Goal: Information Seeking & Learning: Learn about a topic

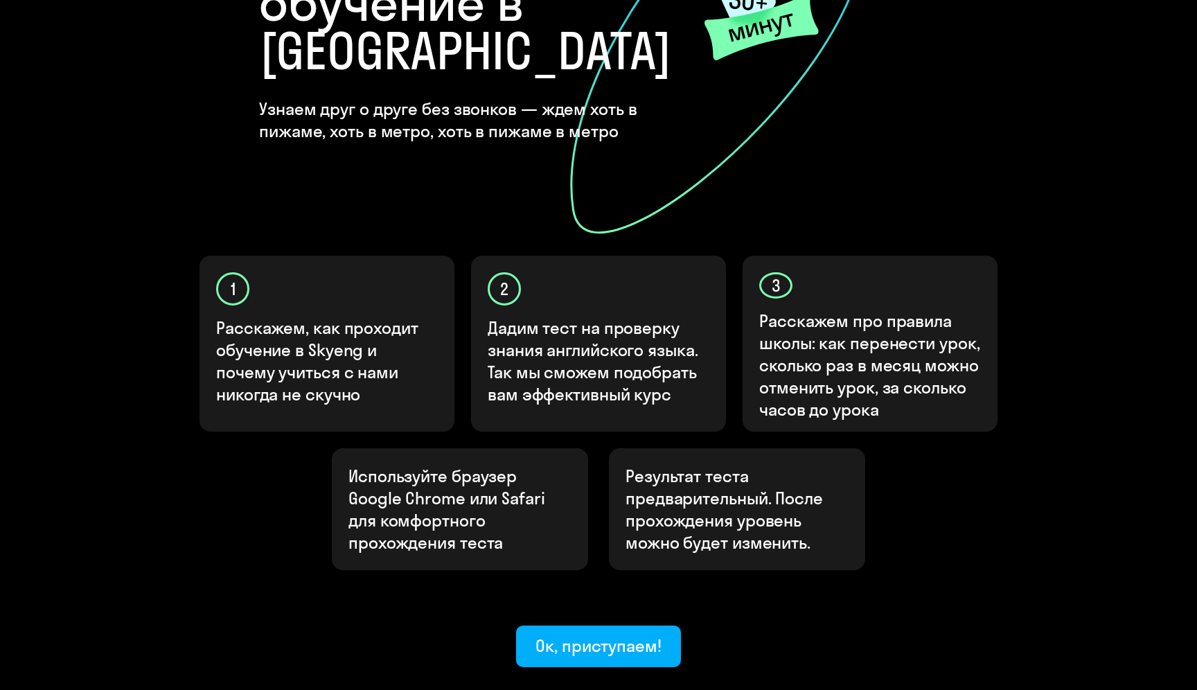
scroll to position [310, 0]
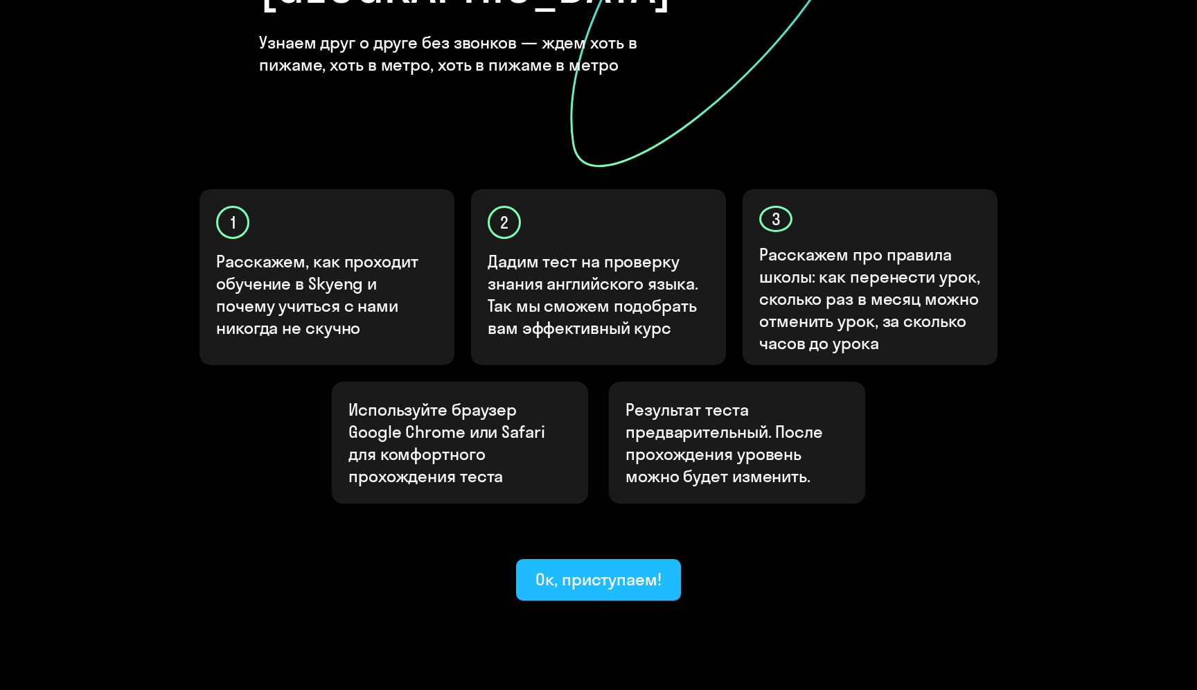
click at [604, 559] on button "Ок, приступаем!" at bounding box center [598, 580] width 165 height 42
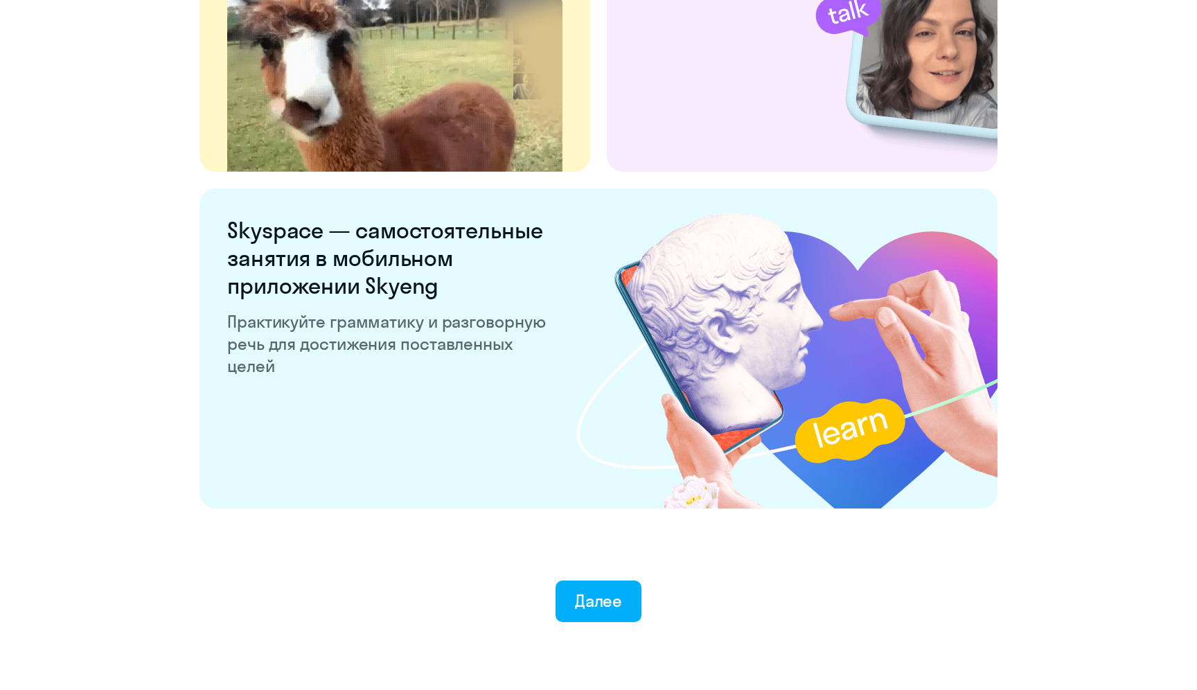
scroll to position [2522, 0]
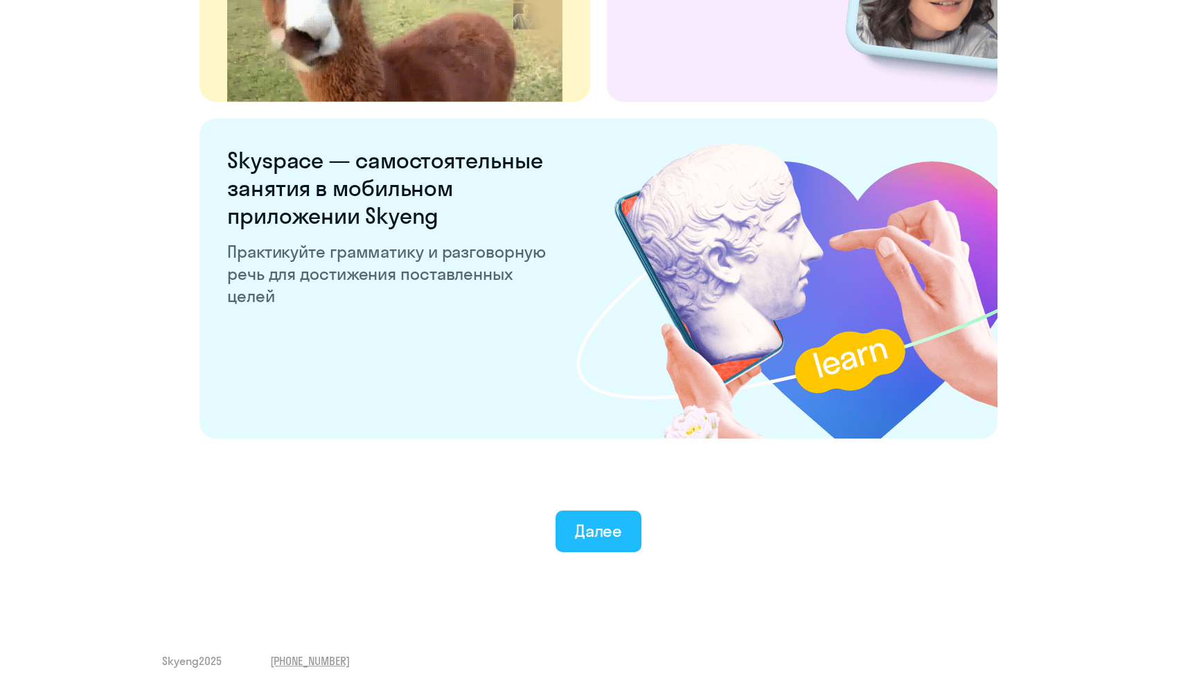
click at [592, 538] on div "Далее" at bounding box center [599, 531] width 48 height 22
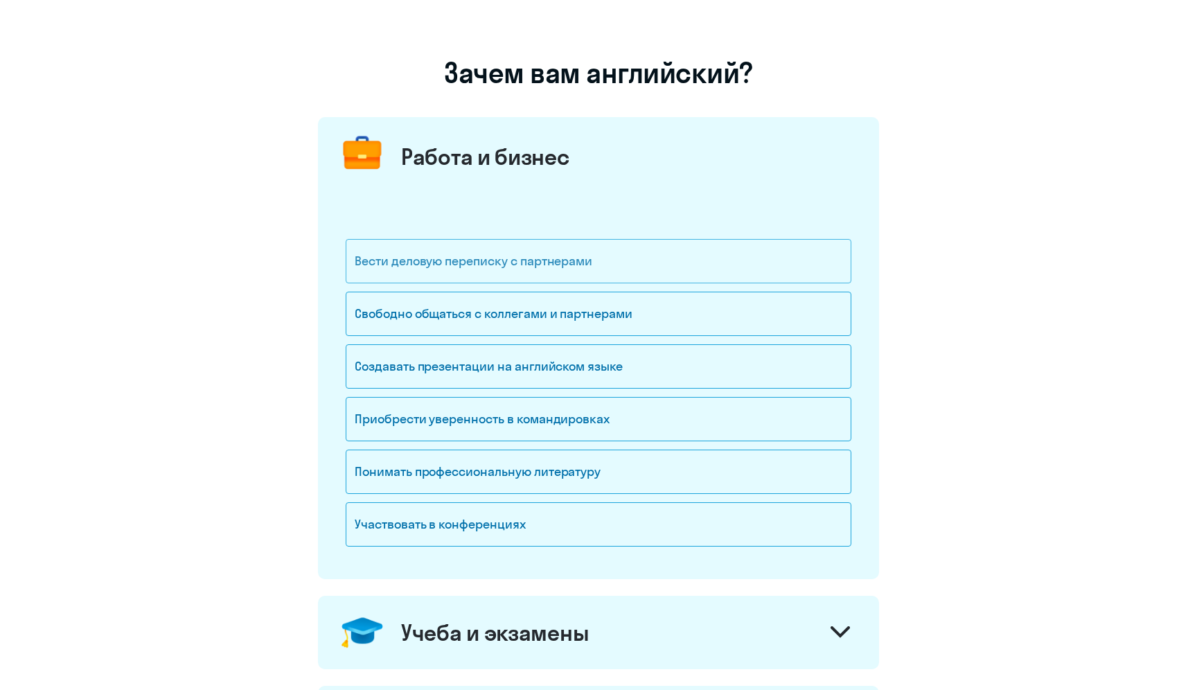
scroll to position [64, 0]
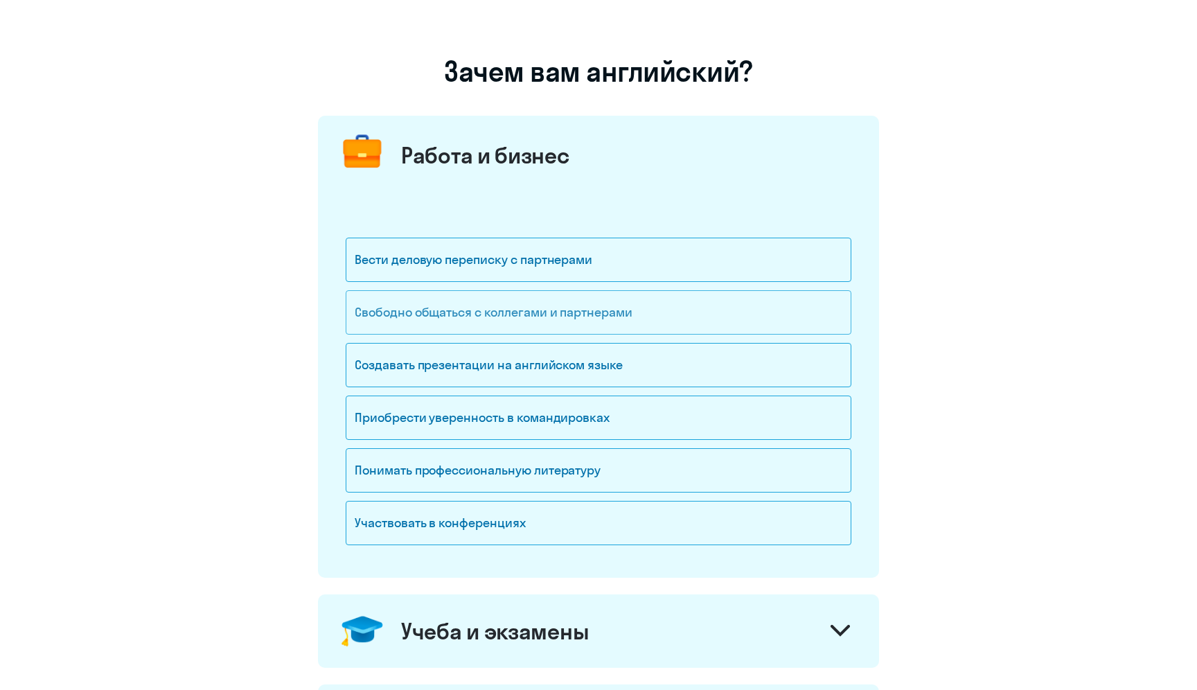
click at [470, 312] on div "Свободно общаться с коллегами и партнерами" at bounding box center [599, 312] width 506 height 44
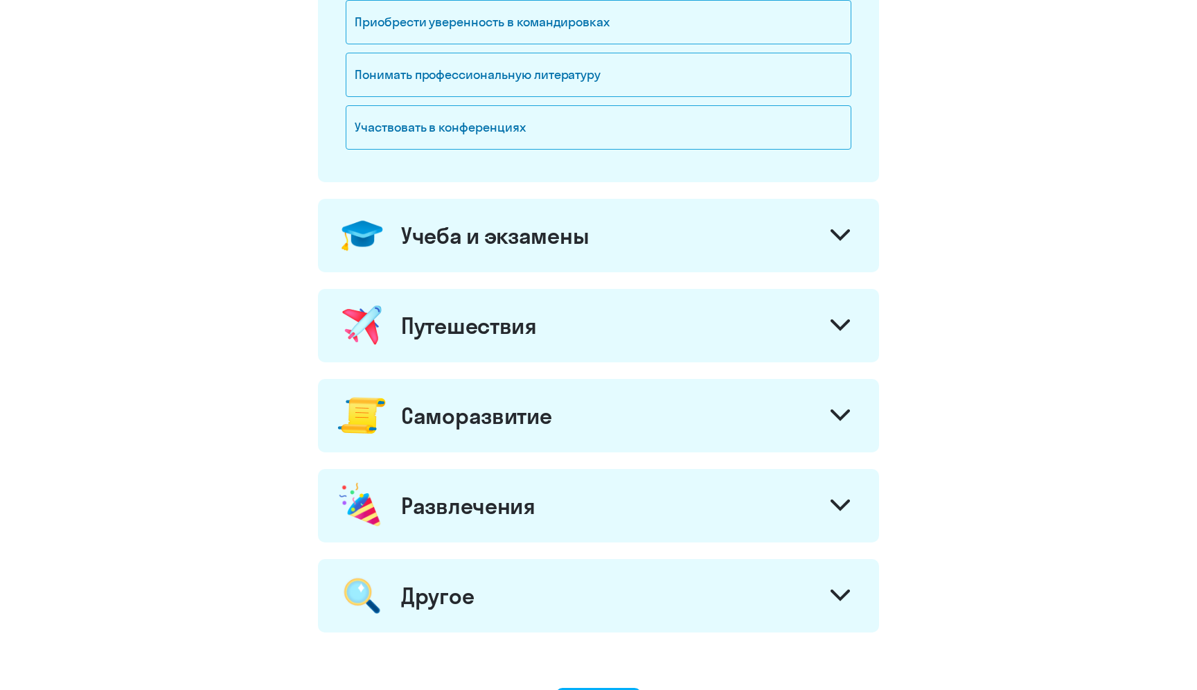
scroll to position [632, 0]
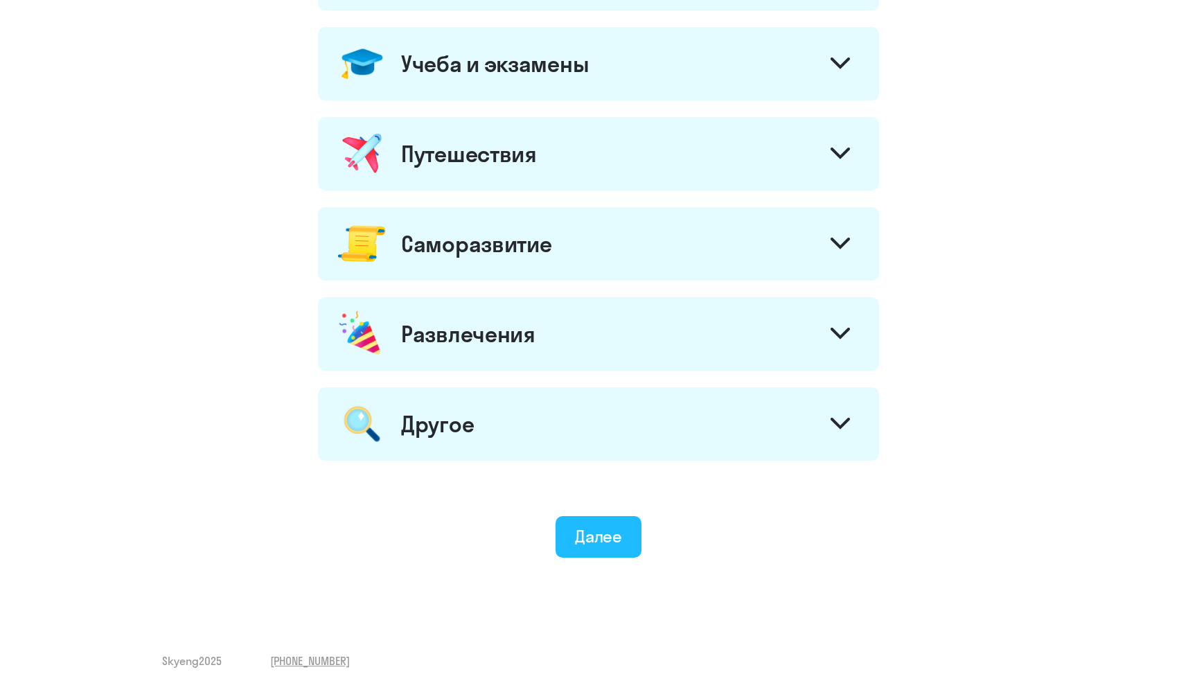
click at [581, 532] on div "Далее" at bounding box center [599, 536] width 48 height 22
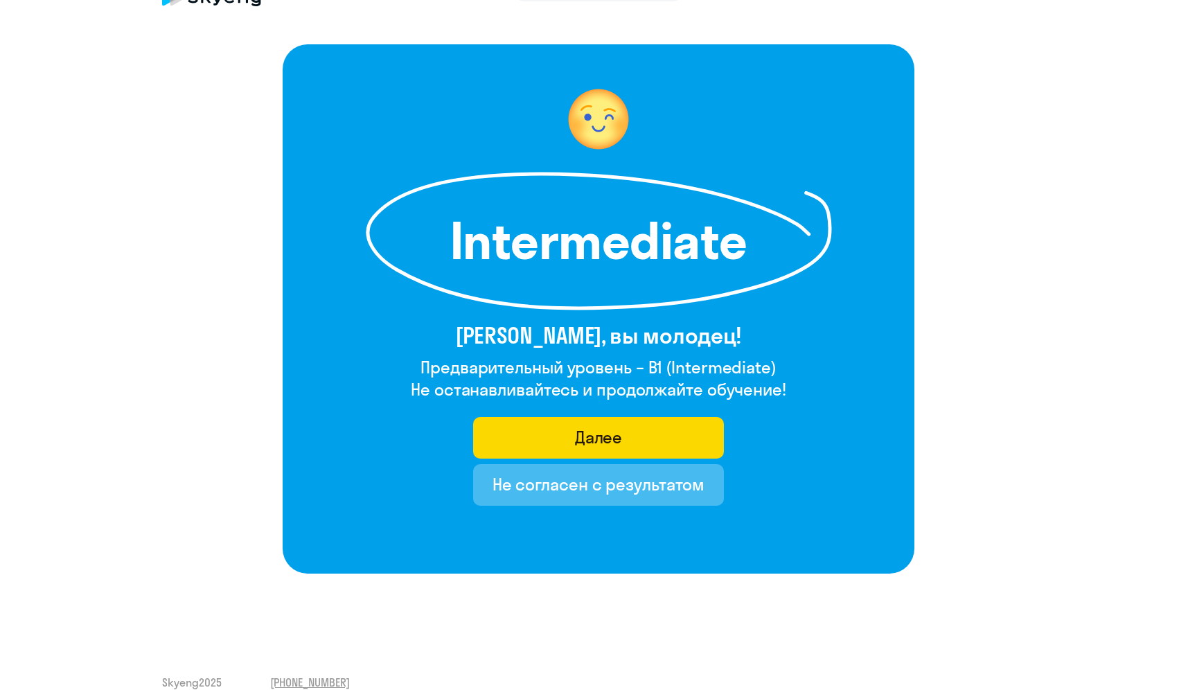
scroll to position [68, 0]
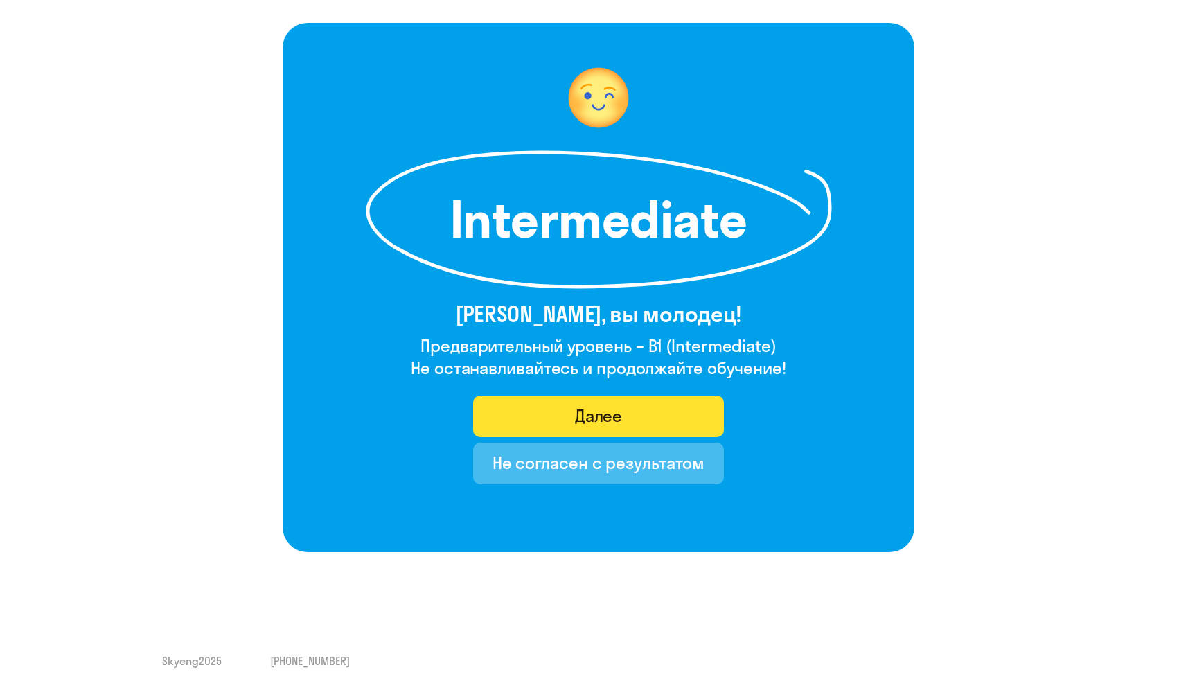
click at [563, 413] on button "Далее" at bounding box center [599, 417] width 252 height 42
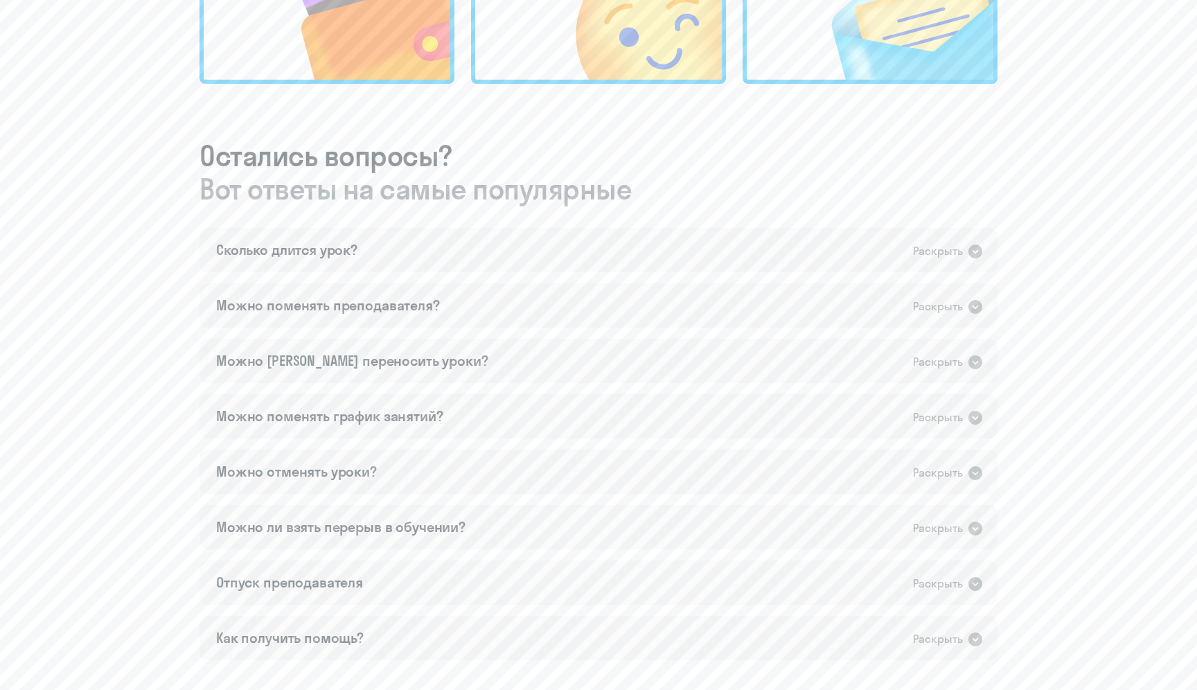
scroll to position [658, 0]
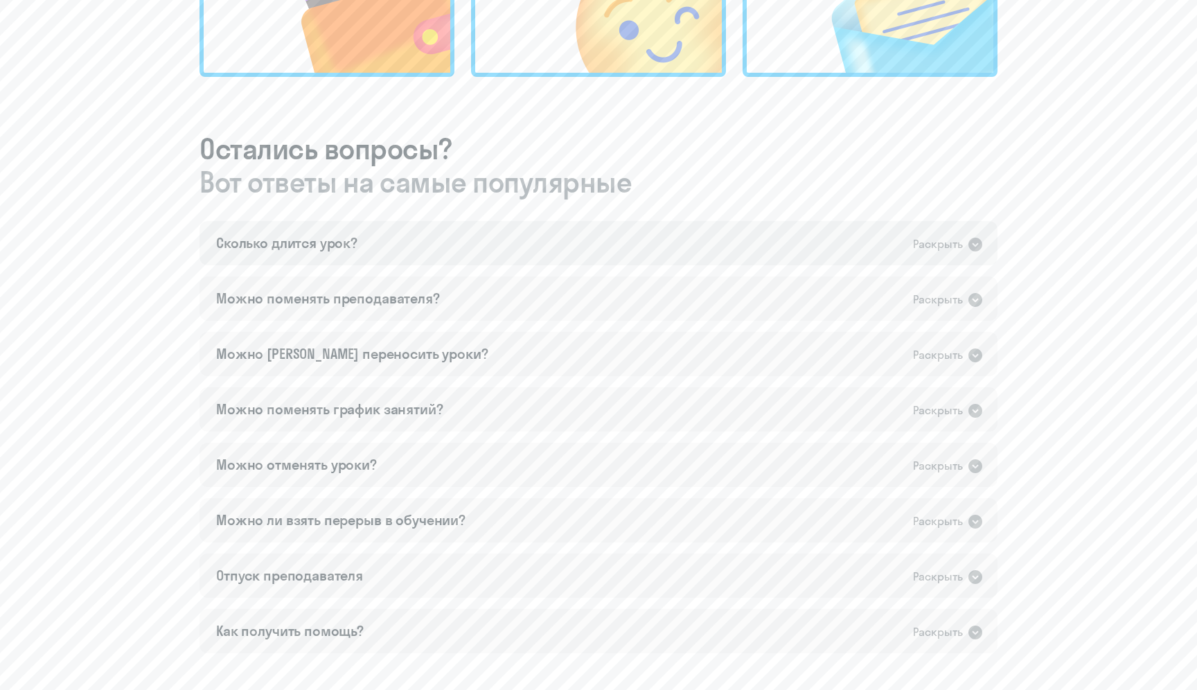
click at [253, 249] on div "Сколько длится урок?" at bounding box center [286, 243] width 141 height 19
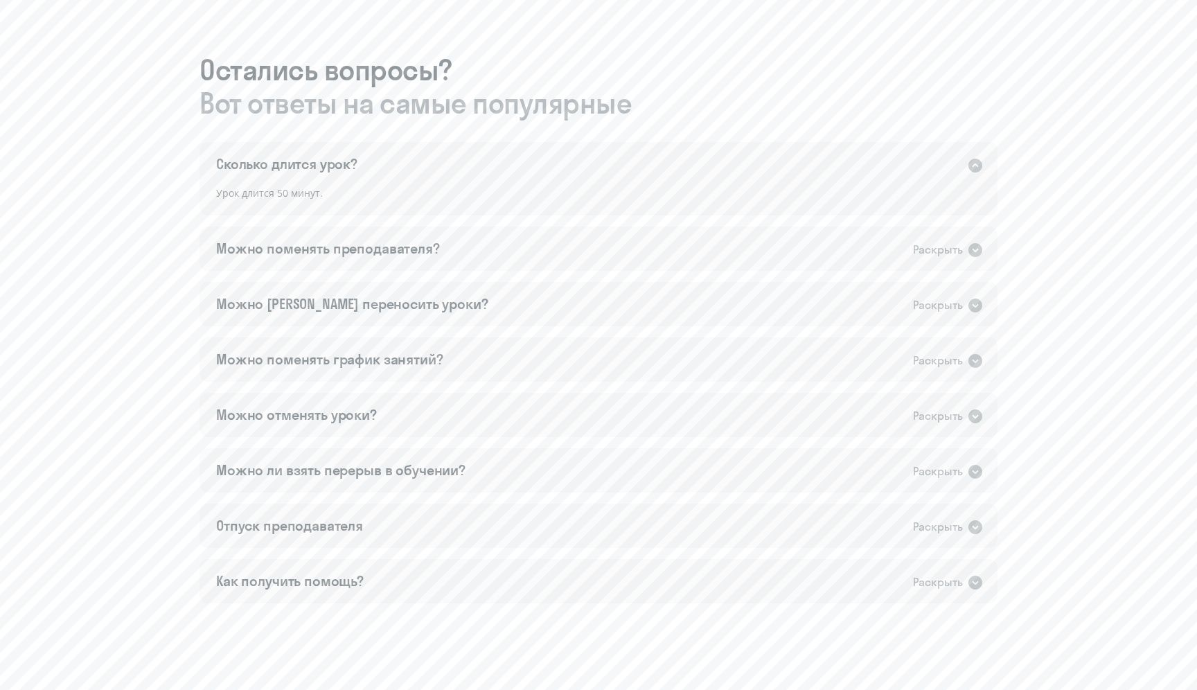
scroll to position [748, 0]
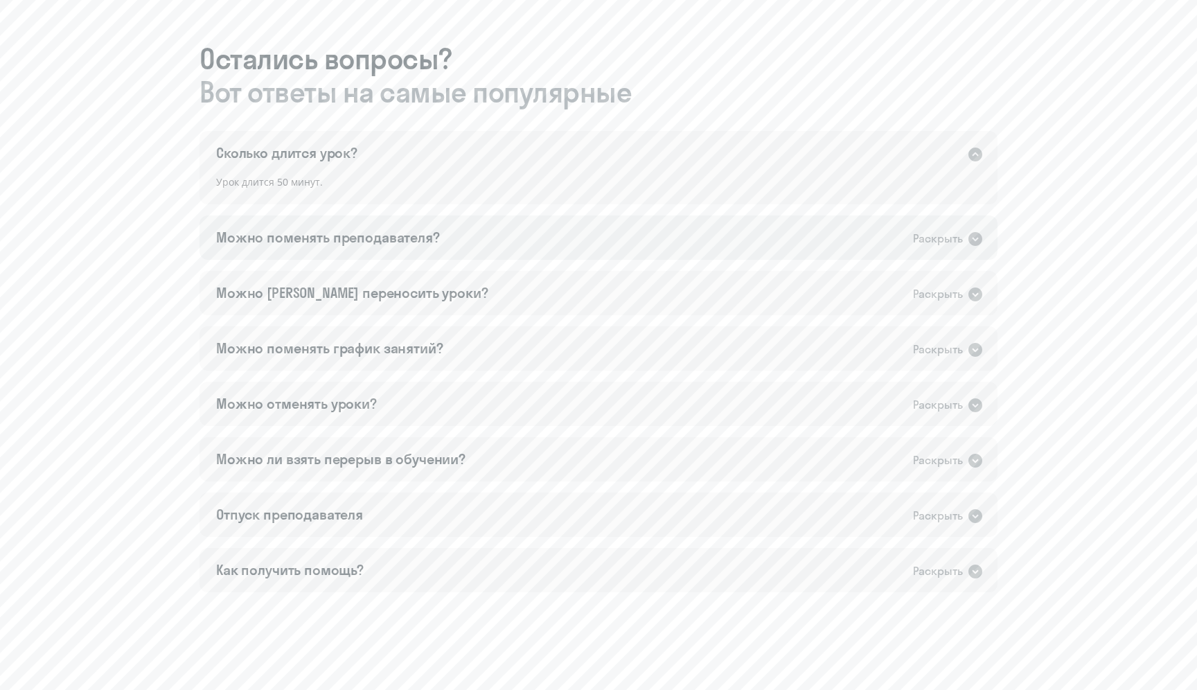
click at [262, 231] on div "Можно поменять преподавателя?" at bounding box center [328, 237] width 224 height 19
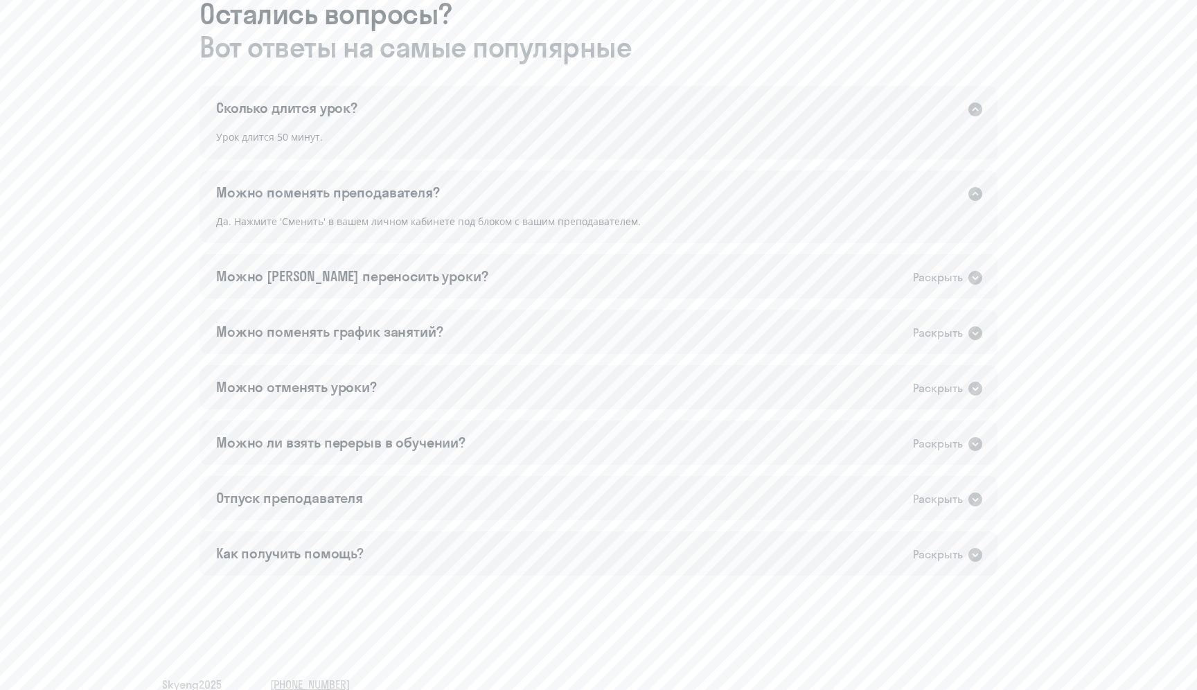
scroll to position [805, 0]
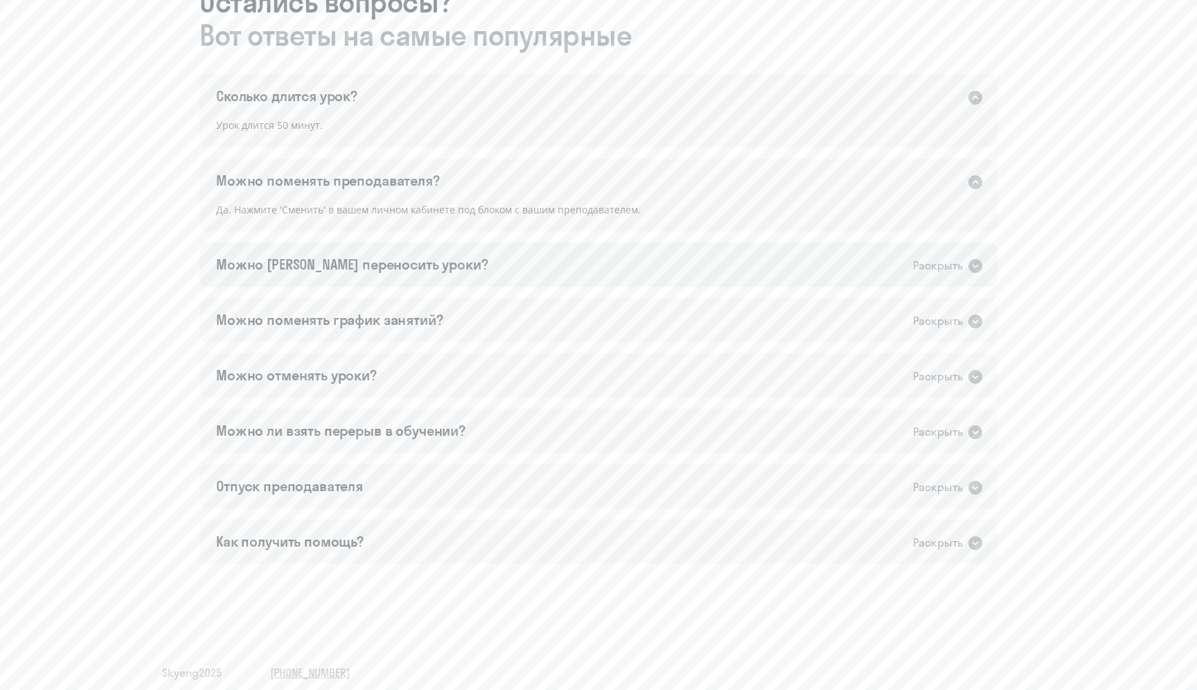
click at [270, 266] on div "Можно [PERSON_NAME] переносить уроки?" at bounding box center [352, 264] width 272 height 19
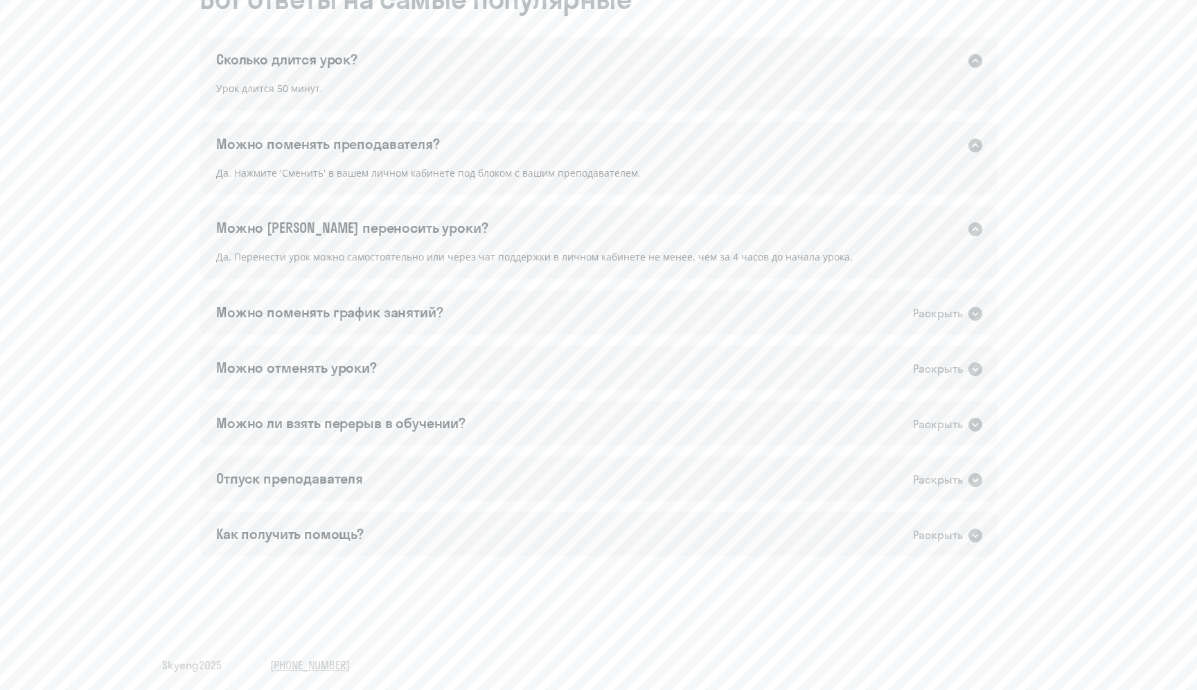
scroll to position [846, 0]
click at [285, 296] on div "Можно поменять график занятий? Раскрыть" at bounding box center [599, 308] width 798 height 44
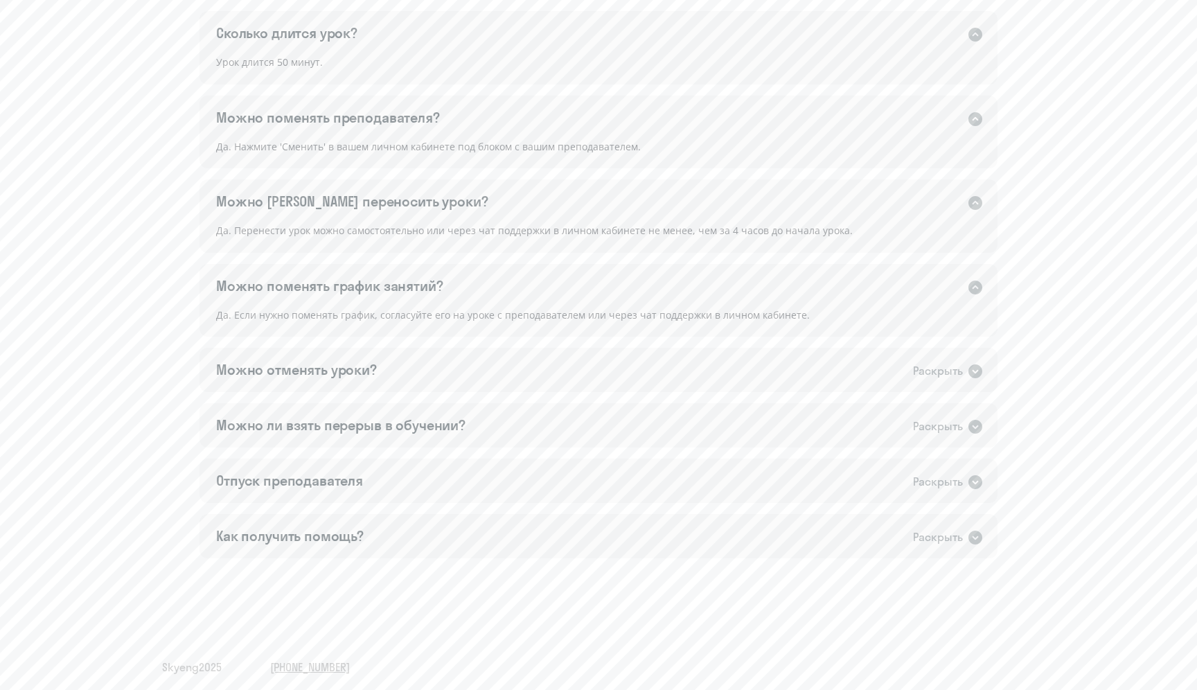
scroll to position [874, 0]
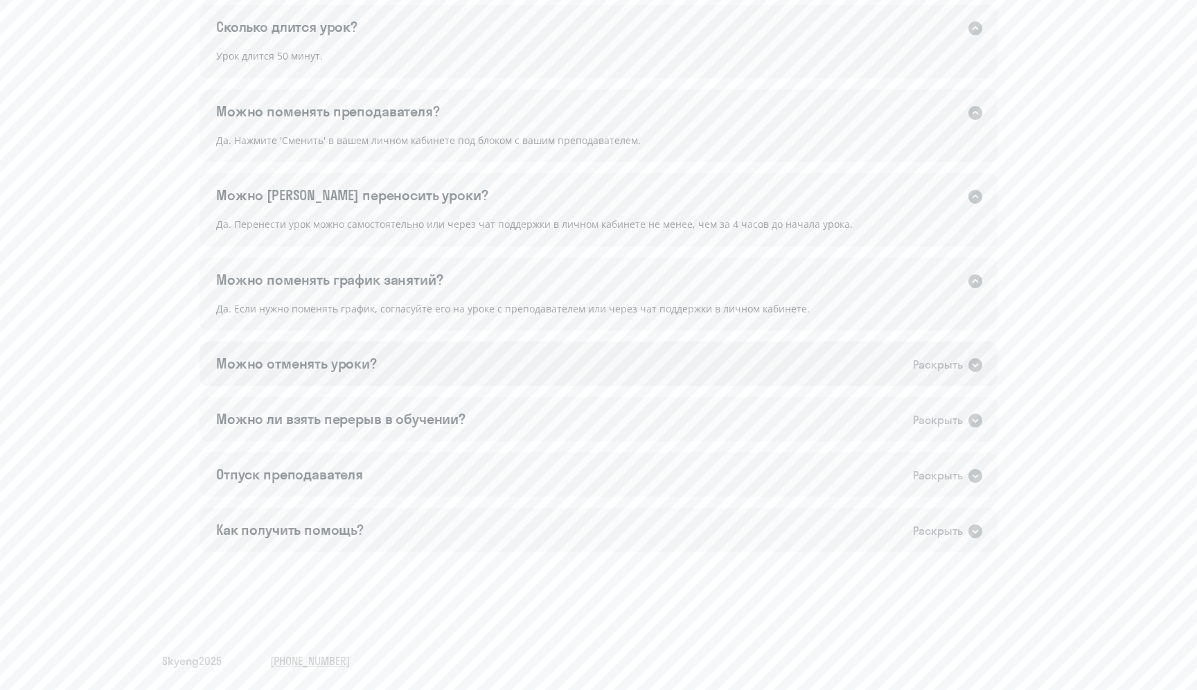
click at [306, 367] on div "Можно отменять уроки?" at bounding box center [296, 363] width 161 height 19
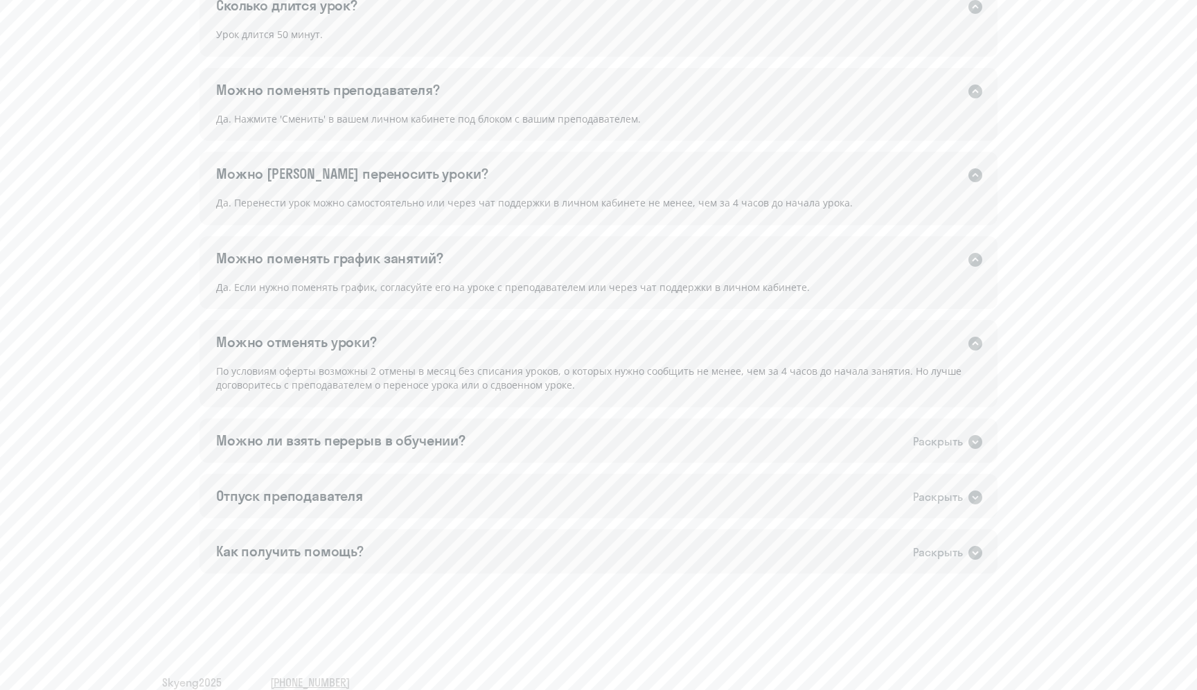
scroll to position [917, 0]
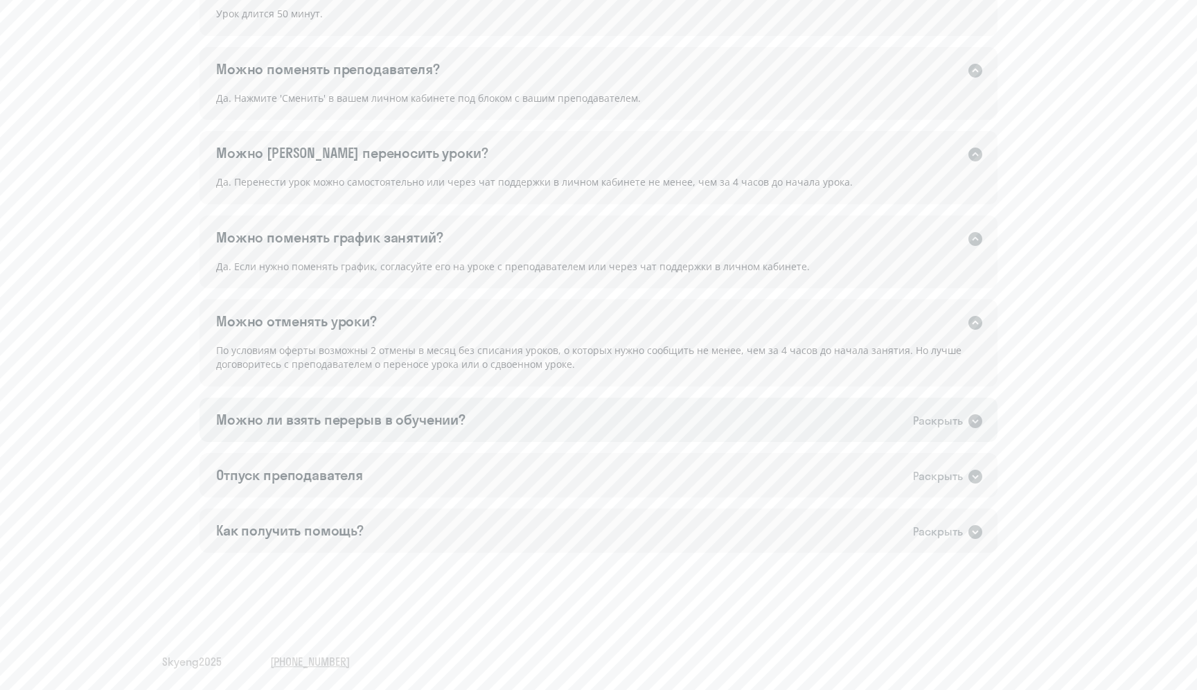
click at [306, 410] on div "Можно ли взять перерыв в обучении?" at bounding box center [340, 419] width 249 height 19
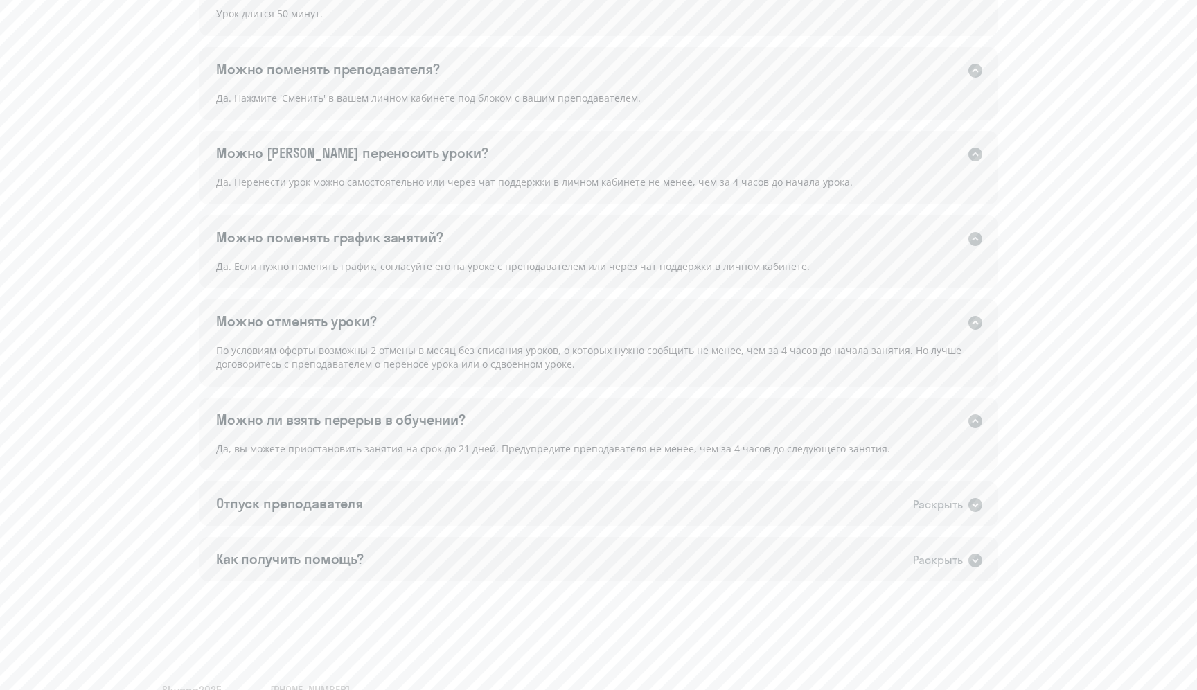
scroll to position [946, 0]
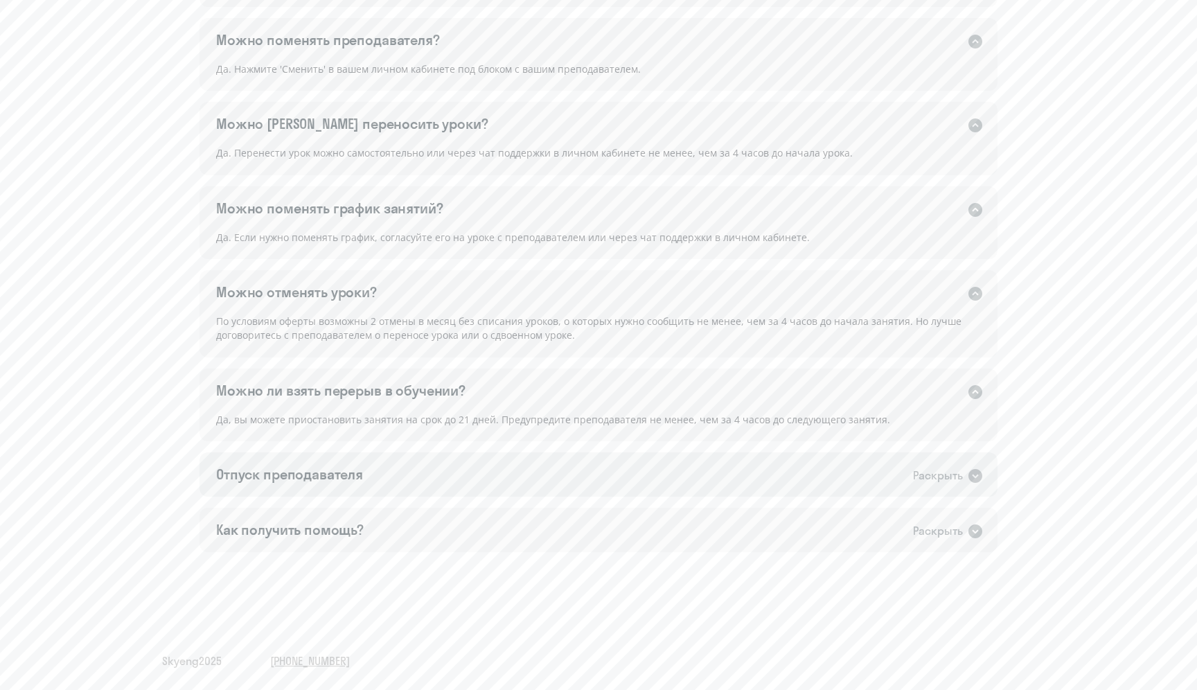
click at [294, 468] on div "Отпуск преподавателя" at bounding box center [289, 474] width 147 height 19
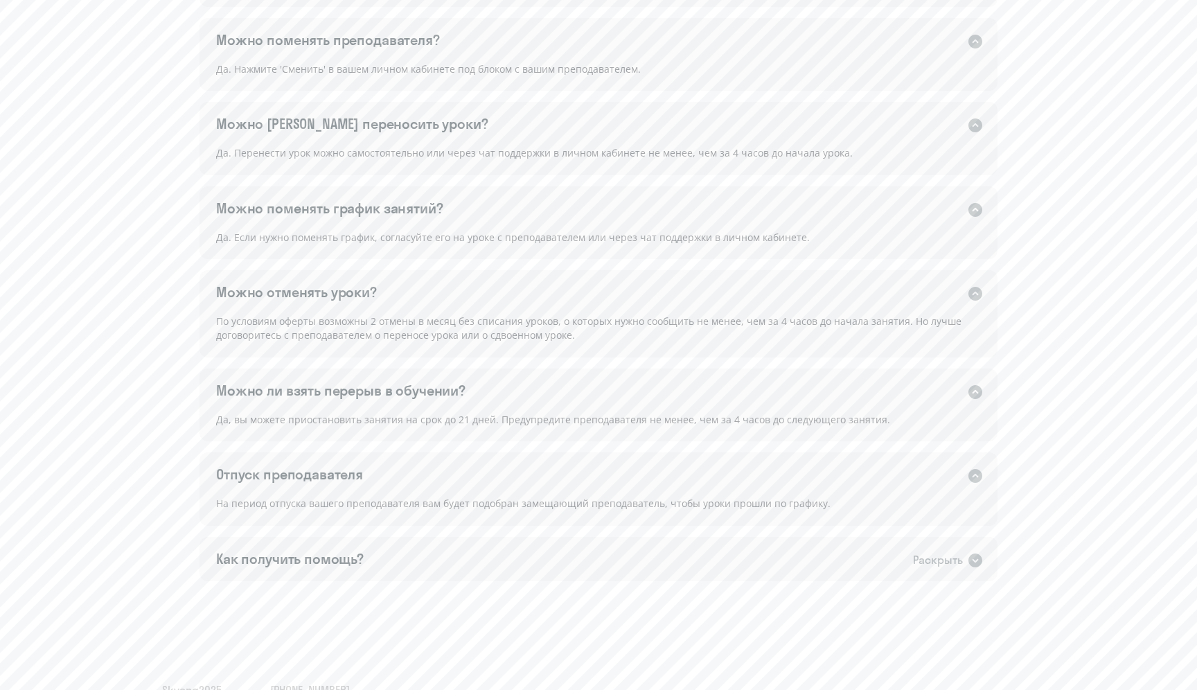
scroll to position [975, 0]
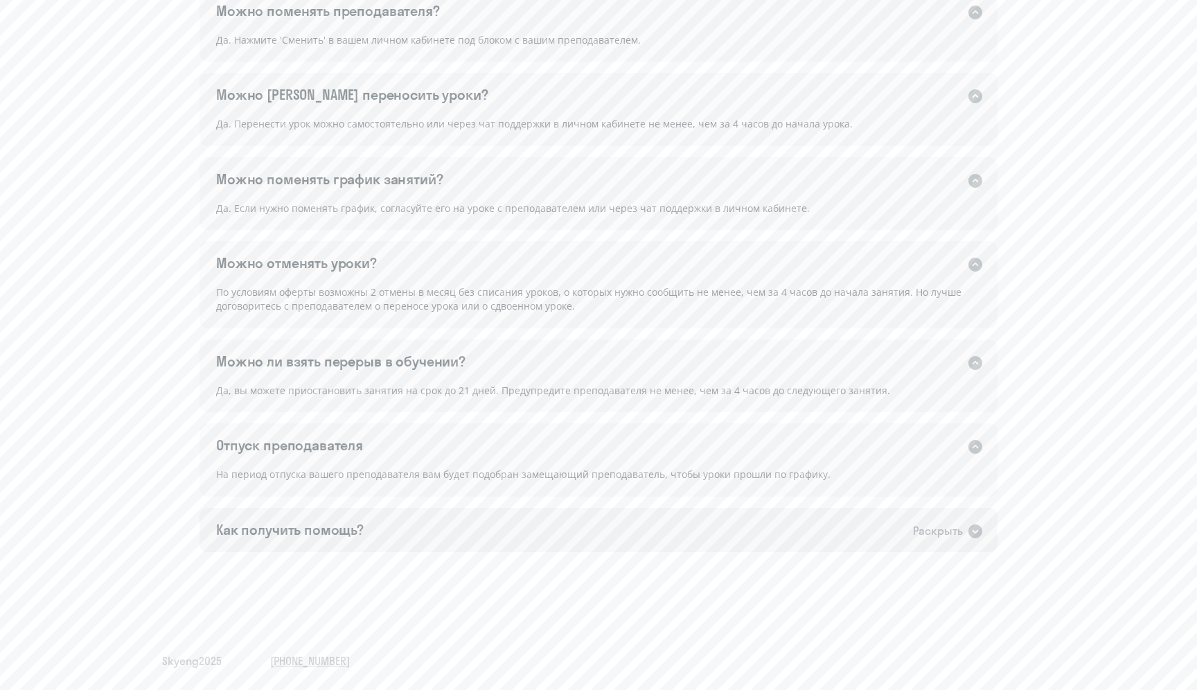
click at [301, 531] on div "Как получить помощь?" at bounding box center [290, 529] width 148 height 19
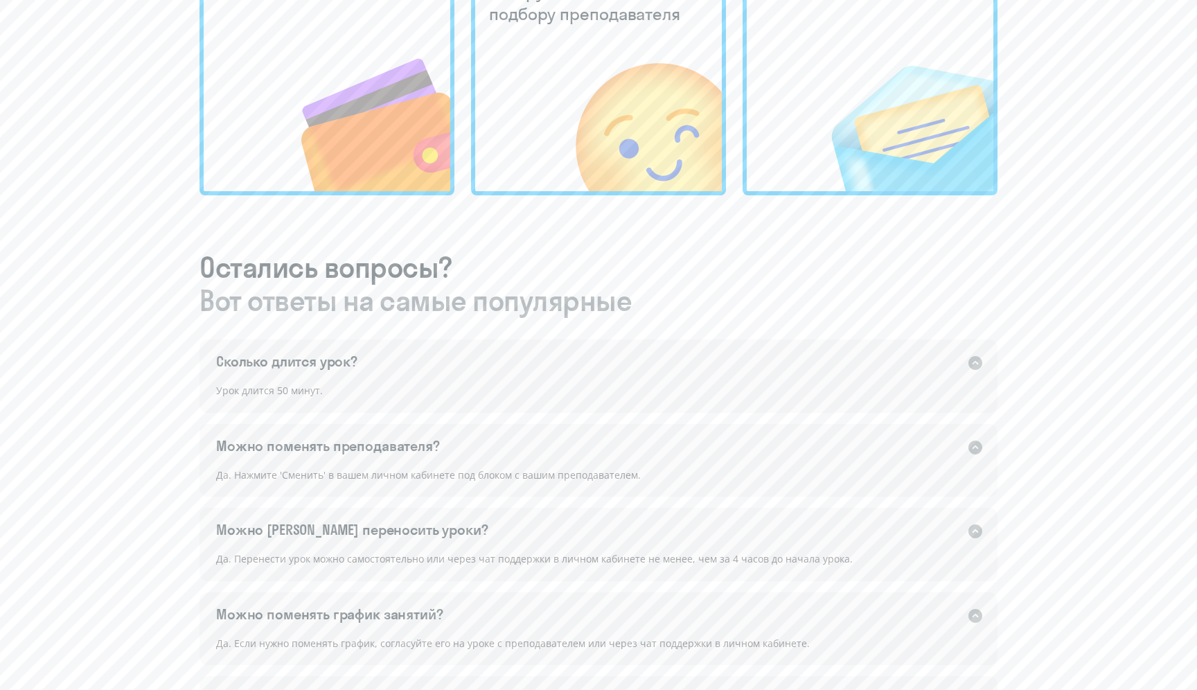
scroll to position [1003, 0]
